Goal: Information Seeking & Learning: Learn about a topic

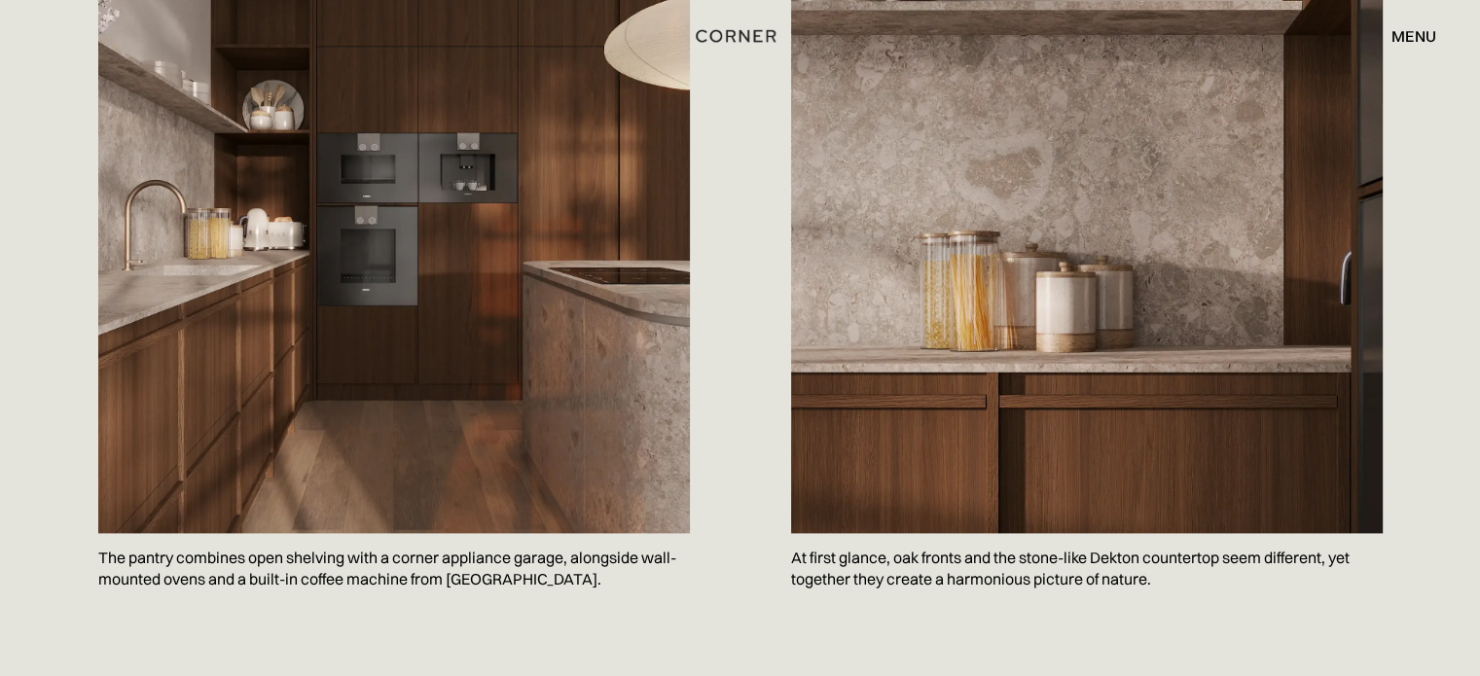
scroll to position [2600, 0]
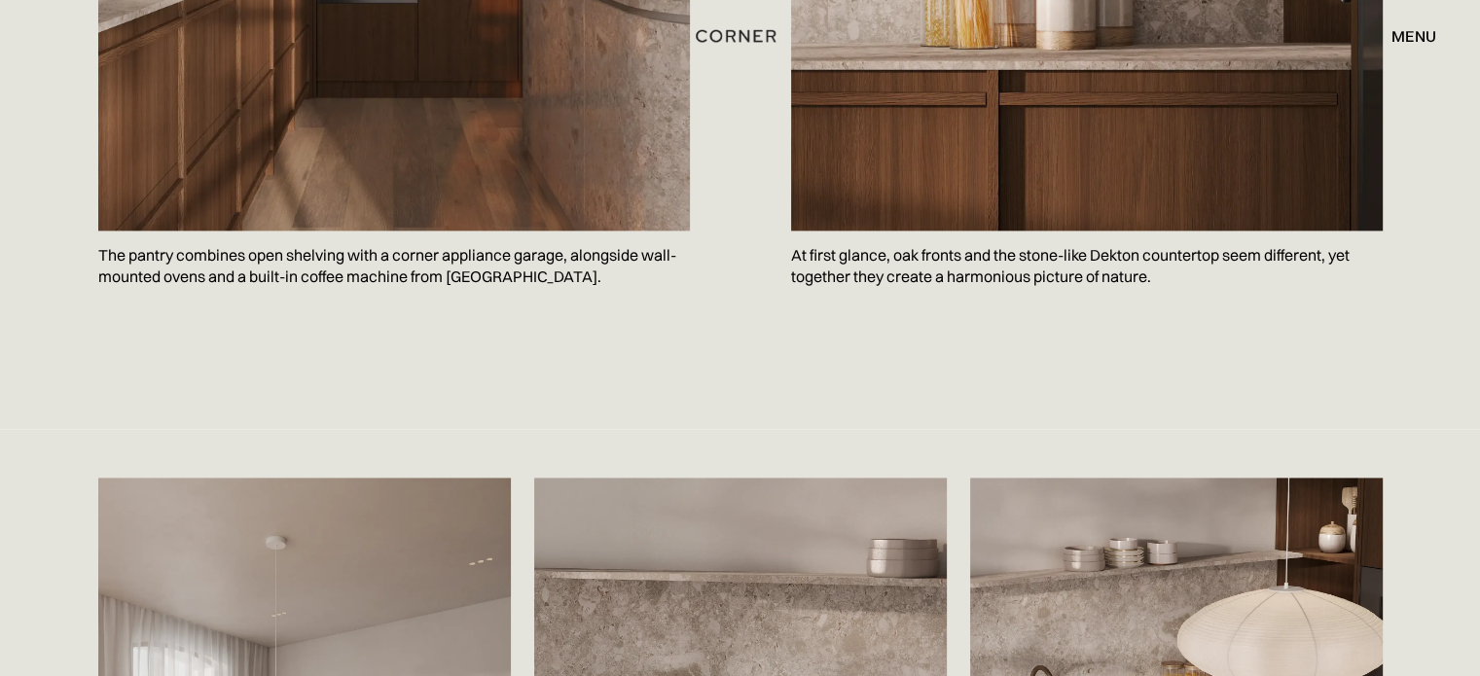
click at [458, 231] on p "The pantry combines open shelving with a corner appliance garage, alongside wal…" at bounding box center [394, 266] width 592 height 71
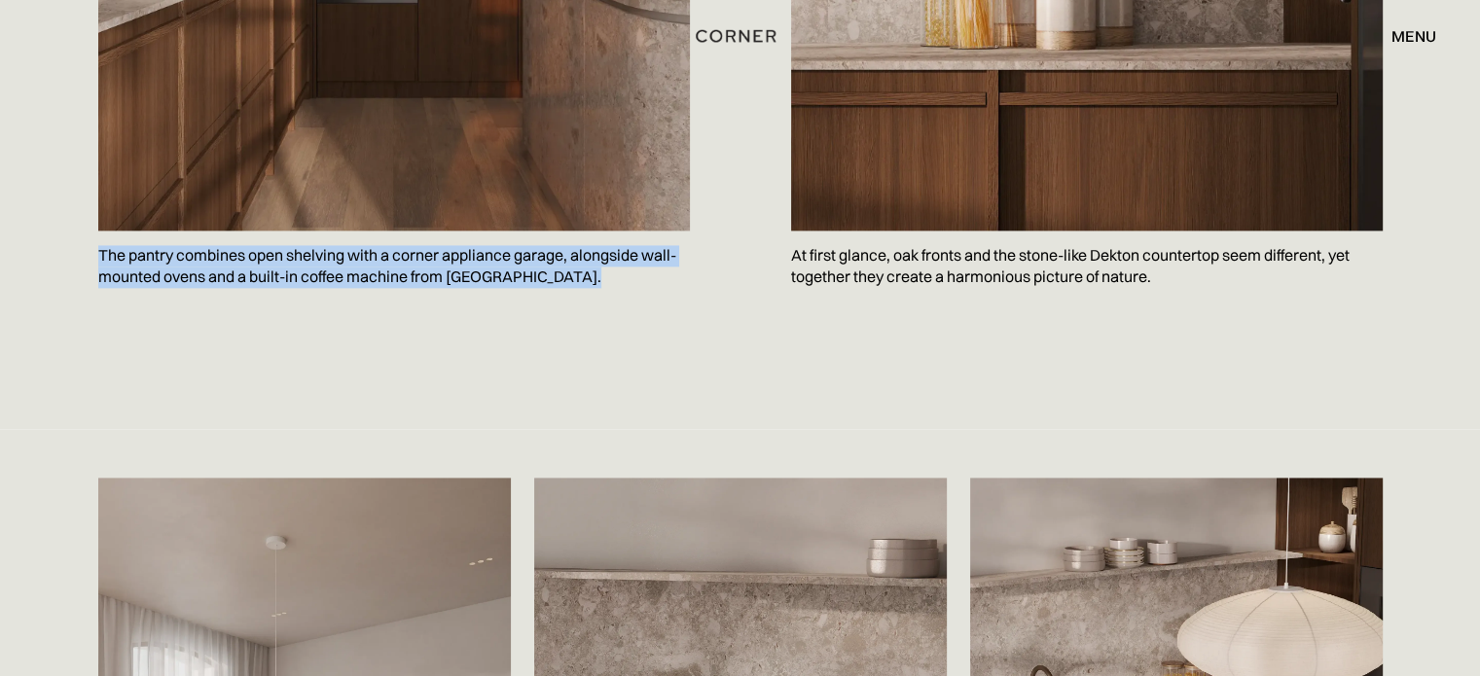
click at [458, 231] on p "The pantry combines open shelving with a corner appliance garage, alongside wal…" at bounding box center [394, 266] width 592 height 71
copy p "The pantry combines open shelving with a corner appliance garage, alongside wal…"
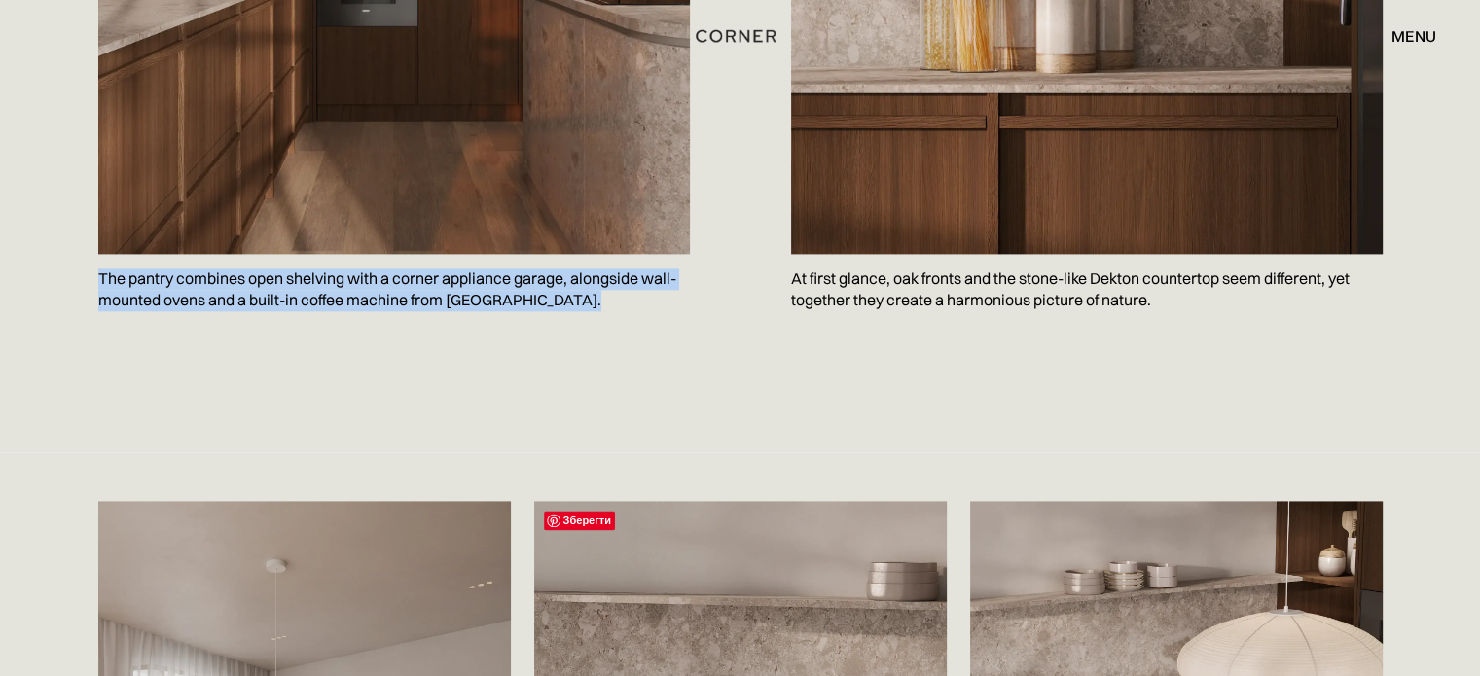
scroll to position [2470, 0]
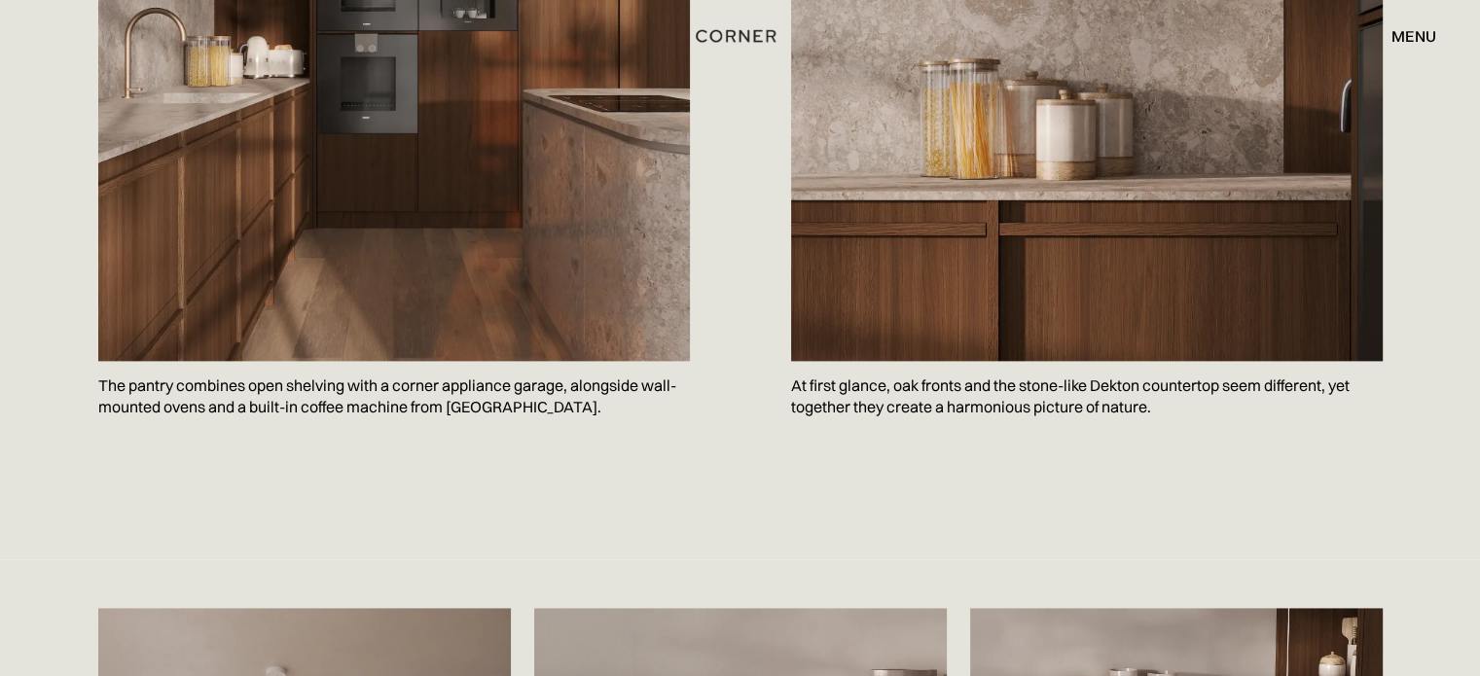
click at [869, 361] on p "At first glance, oak fronts and the stone-like Dekton countertop seem different…" at bounding box center [1087, 396] width 592 height 71
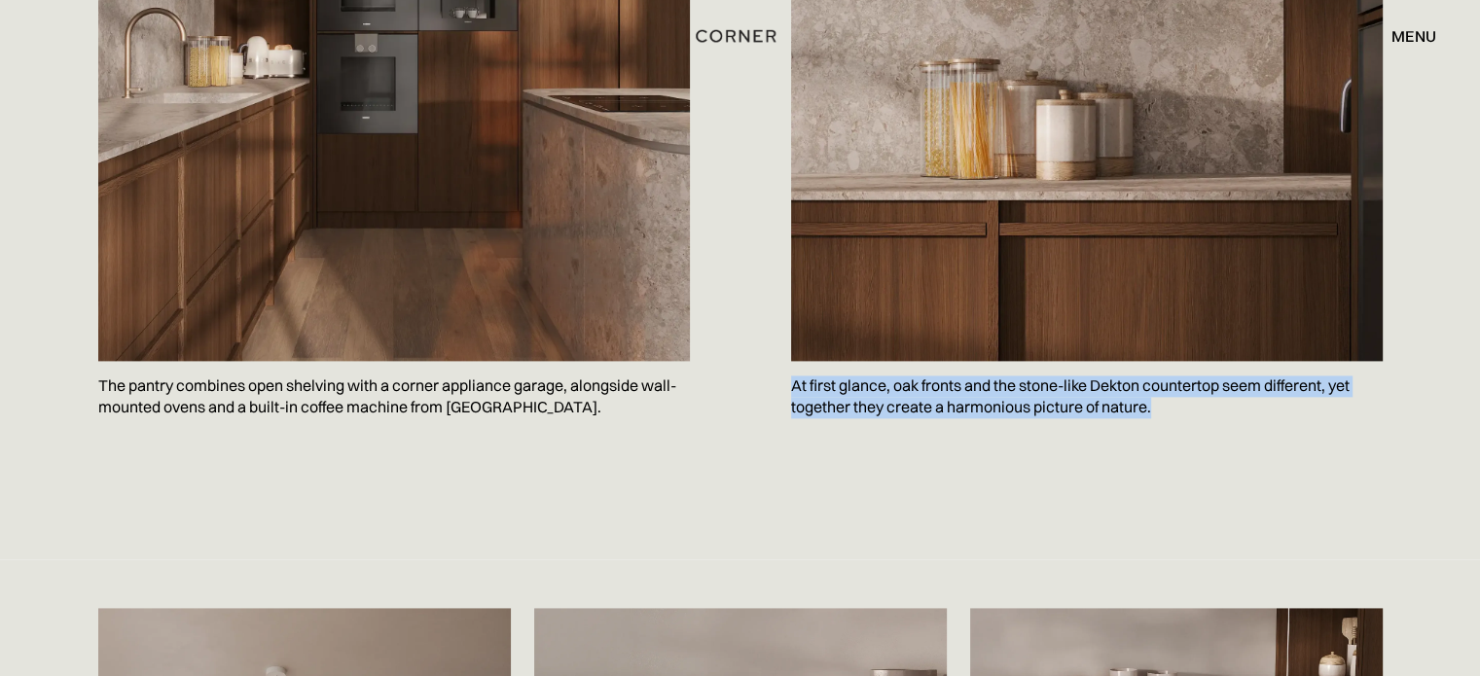
click at [869, 361] on p "At first glance, oak fronts and the stone-like Dekton countertop seem different…" at bounding box center [1087, 396] width 592 height 71
copy p "At first glance, oak fronts and the stone-like Dekton countertop seem different…"
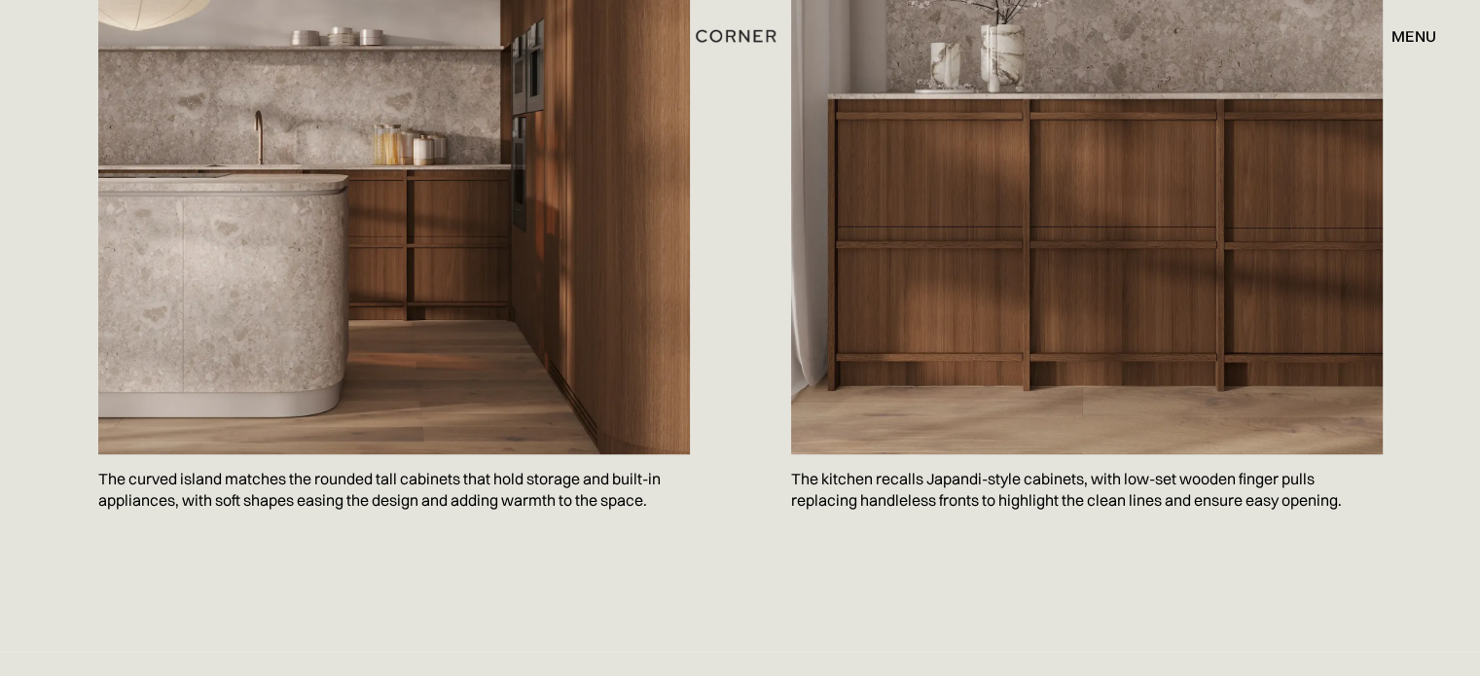
scroll to position [1527, 0]
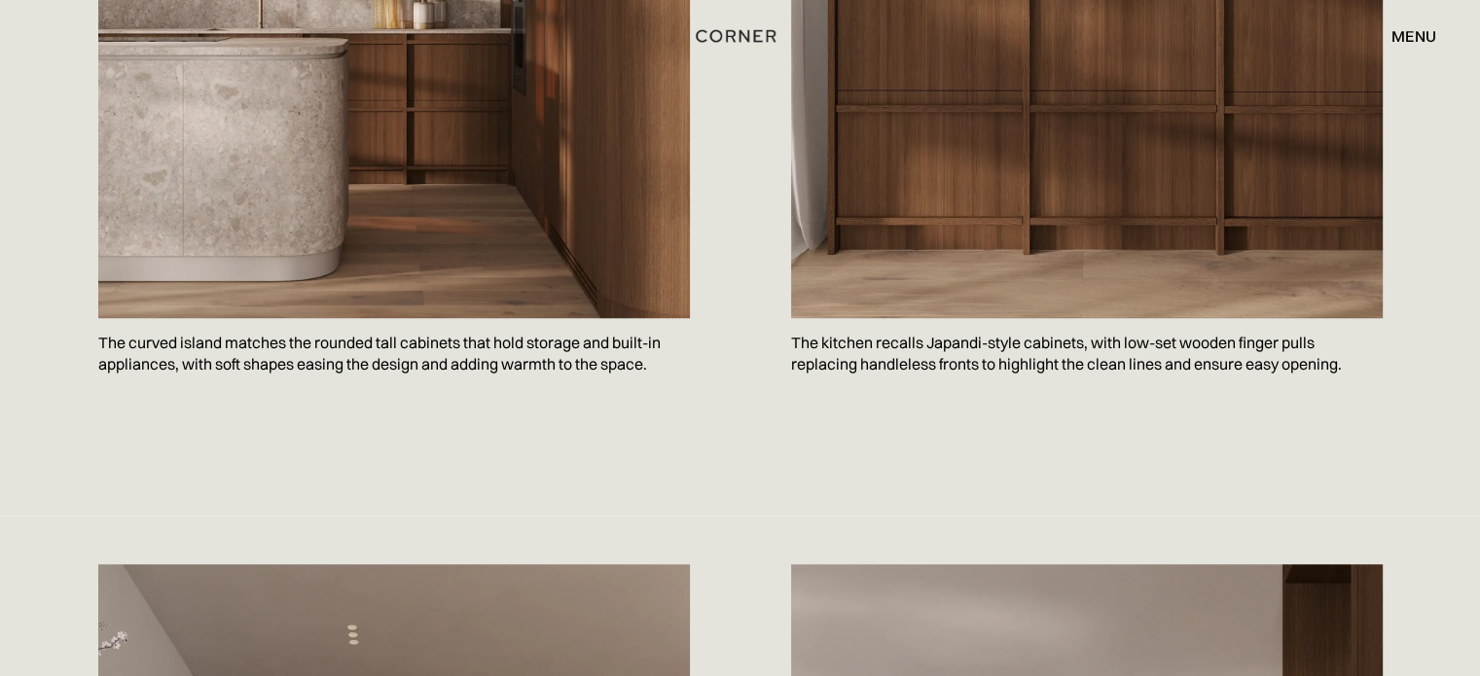
click at [280, 318] on p "The curved island matches the rounded tall cabinets that hold storage and built…" at bounding box center [394, 353] width 592 height 71
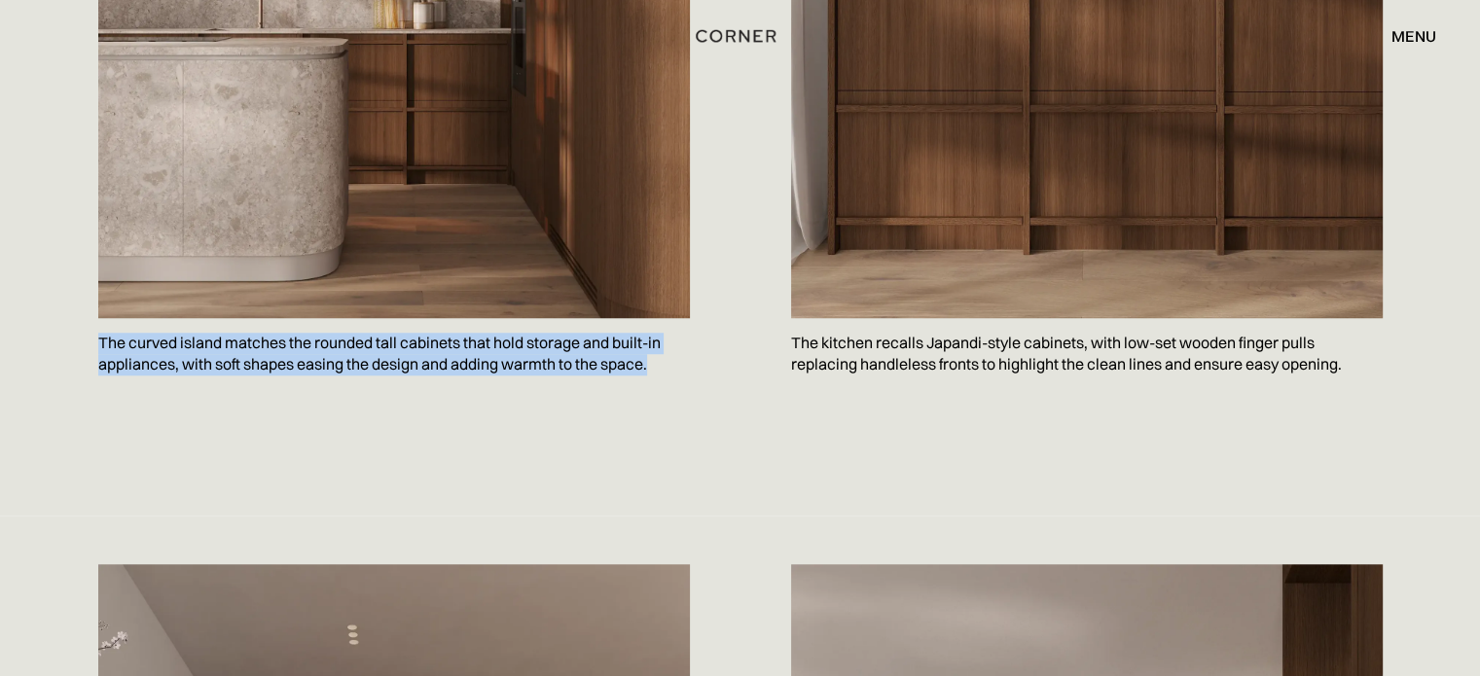
click at [280, 318] on p "The curved island matches the rounded tall cabinets that hold storage and built…" at bounding box center [394, 353] width 592 height 71
copy p "The curved island matches the rounded tall cabinets that hold storage and built…"
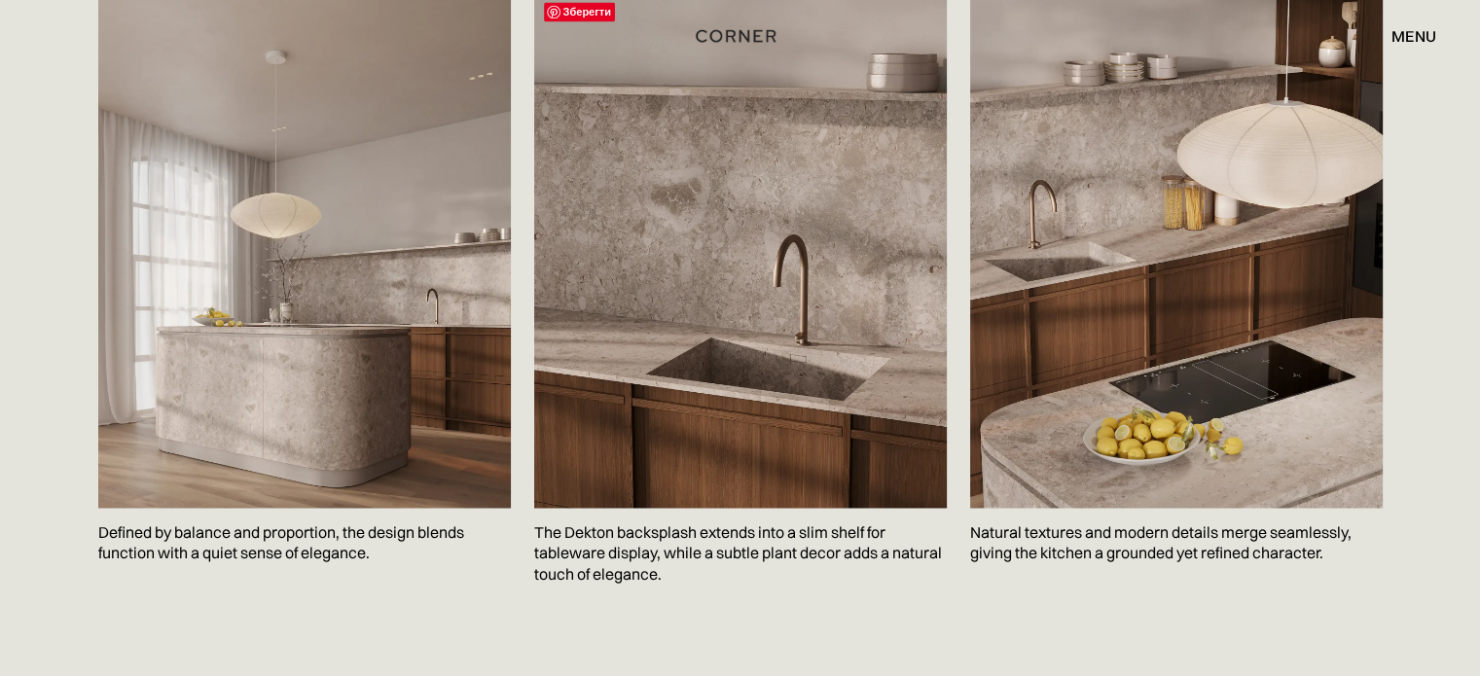
scroll to position [3084, 0]
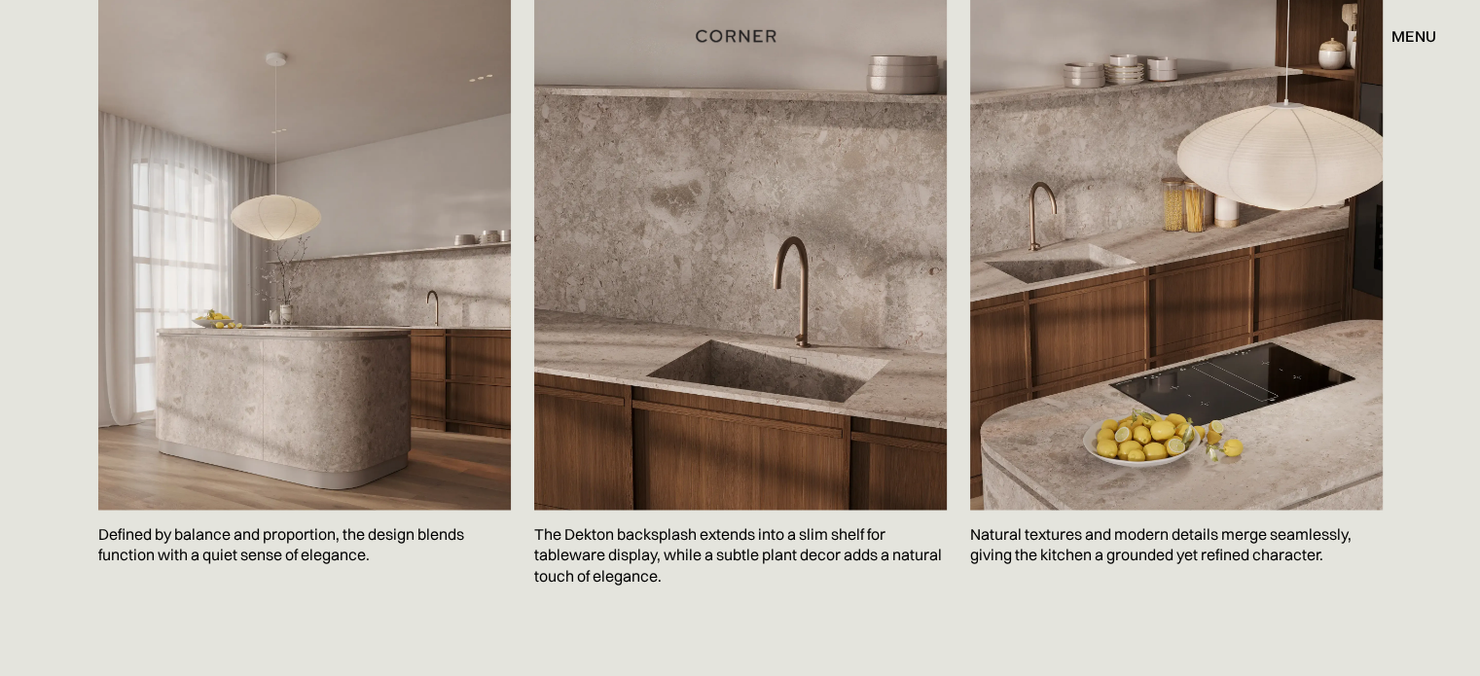
click at [607, 510] on p "The Dekton backsplash extends into a slim shelf for tableware display, while a …" at bounding box center [740, 556] width 413 height 92
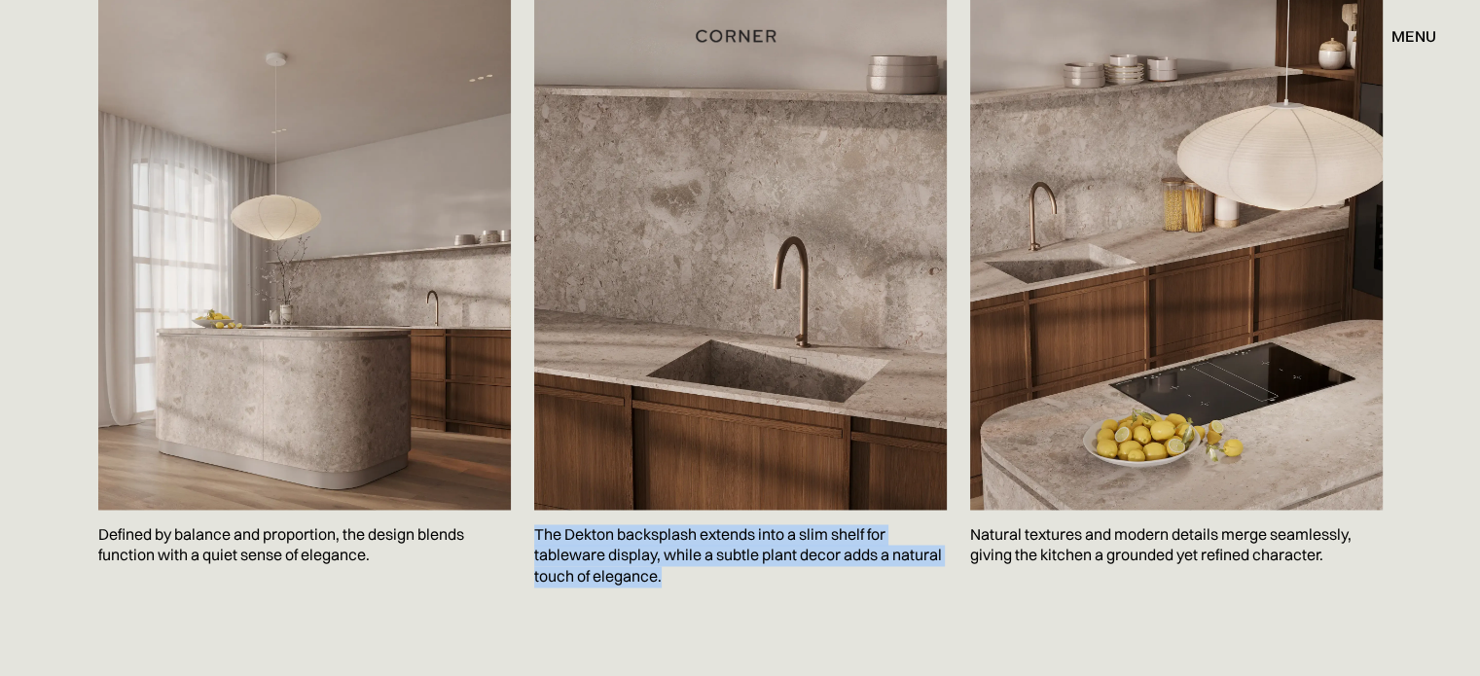
click at [607, 510] on p "The Dekton backsplash extends into a slim shelf for tableware display, while a …" at bounding box center [740, 556] width 413 height 92
copy p "The Dekton backsplash extends into a slim shelf for tableware display, while a …"
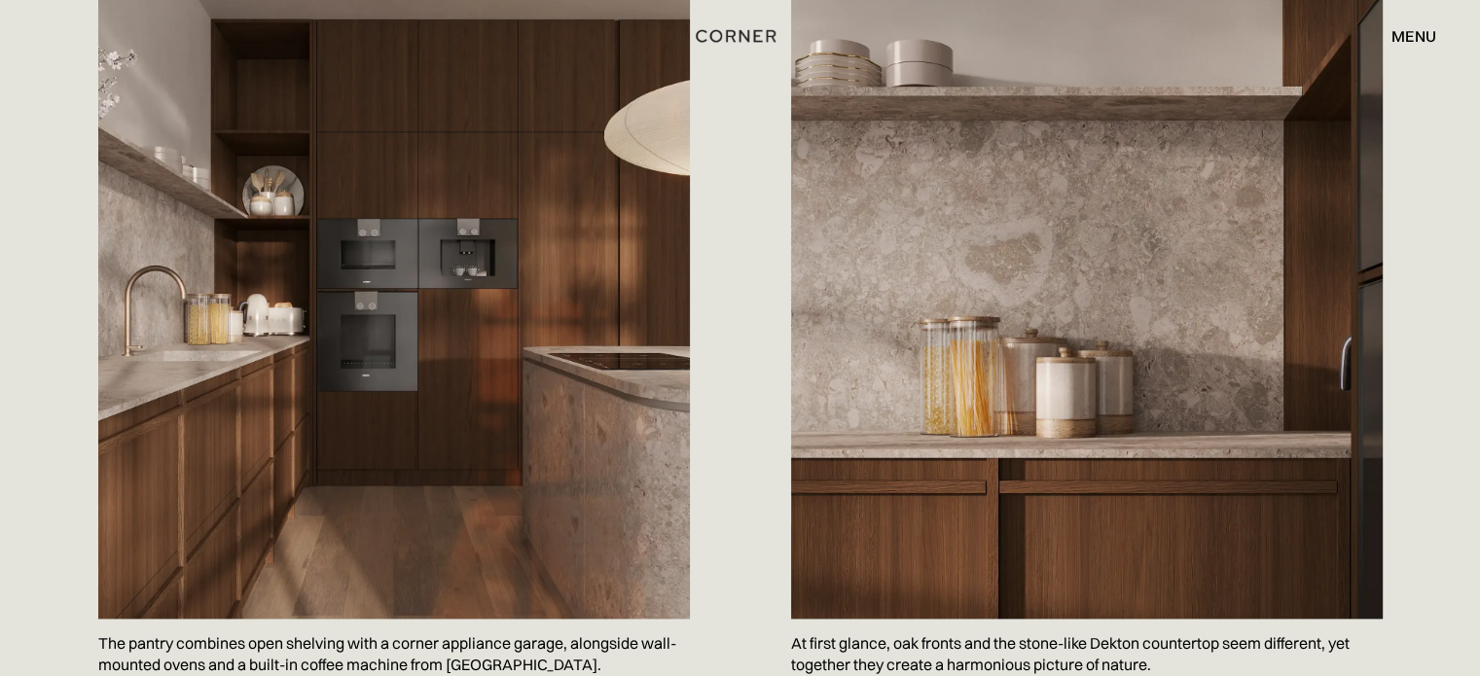
scroll to position [2176, 0]
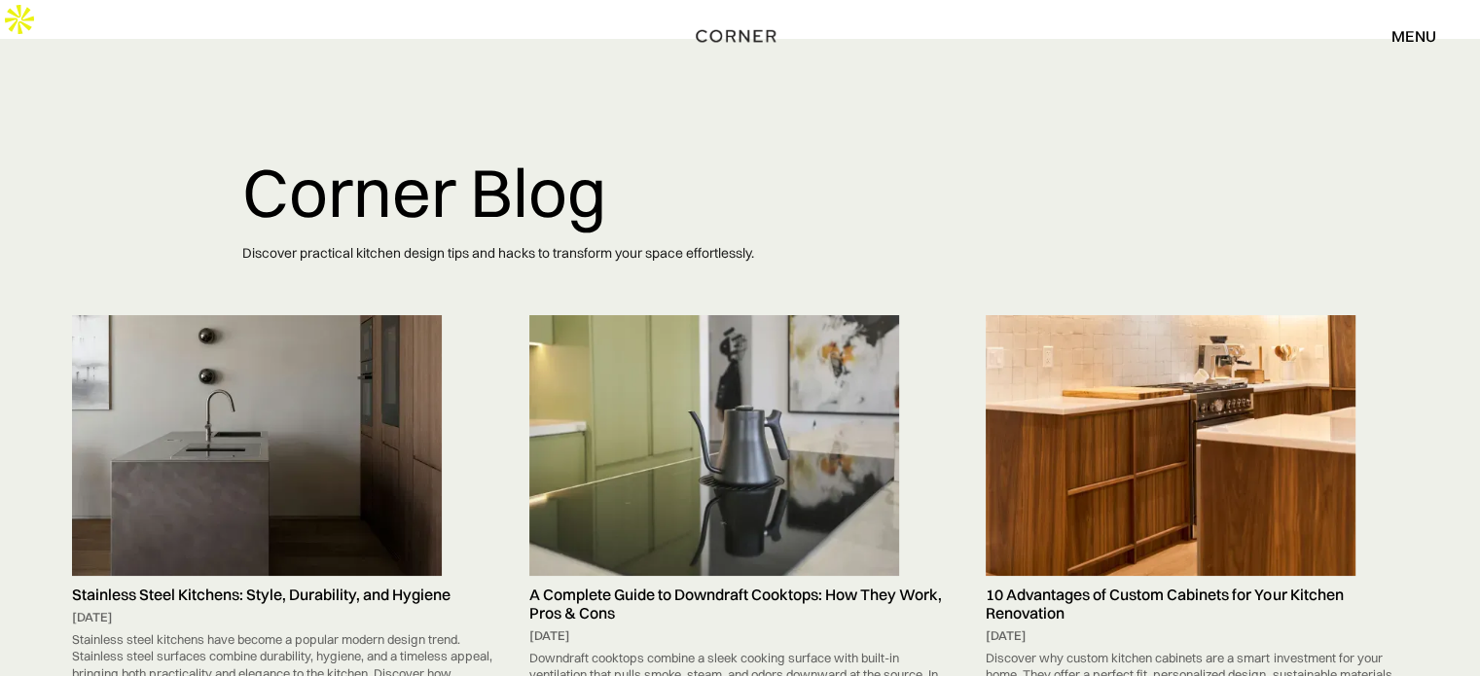
click at [344, 353] on img at bounding box center [257, 445] width 370 height 261
